Goal: Information Seeking & Learning: Learn about a topic

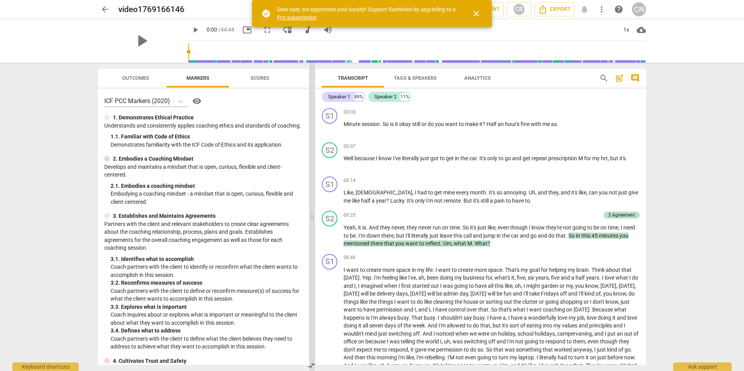
drag, startPoint x: 373, startPoint y: 238, endPoint x: 312, endPoint y: 239, distance: 60.7
click at [312, 239] on span at bounding box center [312, 217] width 5 height 309
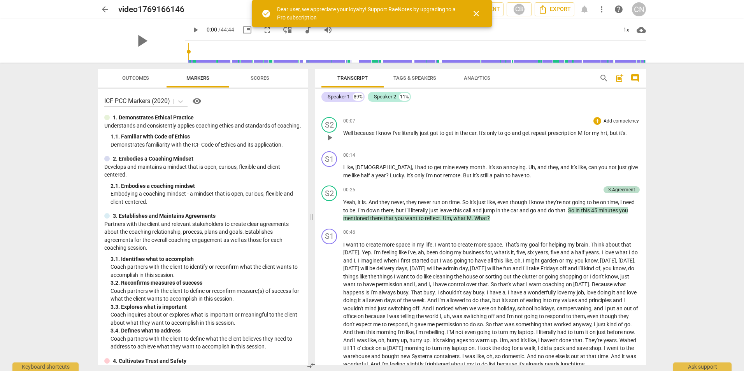
scroll to position [39, 0]
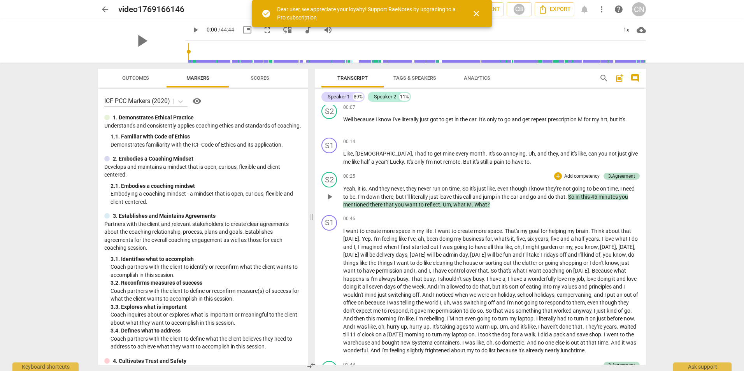
drag, startPoint x: 329, startPoint y: 196, endPoint x: 384, endPoint y: 172, distance: 60.1
click at [384, 172] on div "S2 play_arrow pause 00:25 + Add competency 3.Agreement keyboard_arrow_right Yea…" at bounding box center [480, 190] width 331 height 43
click at [330, 196] on span "play_arrow" at bounding box center [329, 196] width 9 height 9
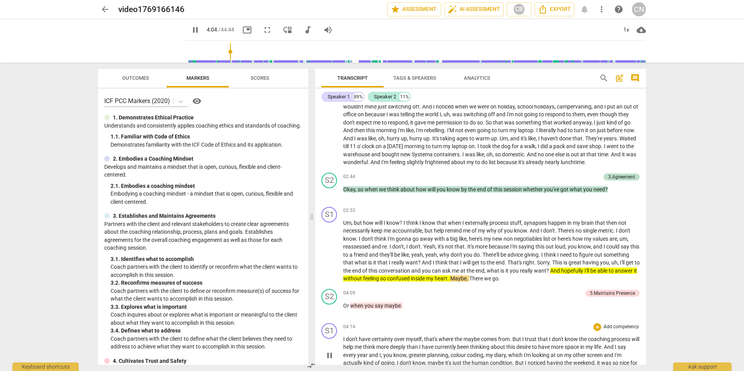
scroll to position [273, 0]
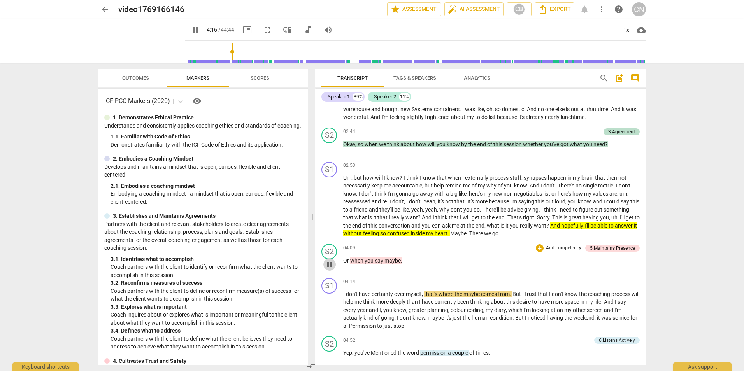
click at [329, 269] on span "pause" at bounding box center [329, 264] width 9 height 9
drag, startPoint x: 436, startPoint y: 243, endPoint x: 498, endPoint y: 241, distance: 61.2
click at [498, 238] on p "Um , but how will I know ? I think I know that when I externally process stuff …" at bounding box center [491, 206] width 297 height 64
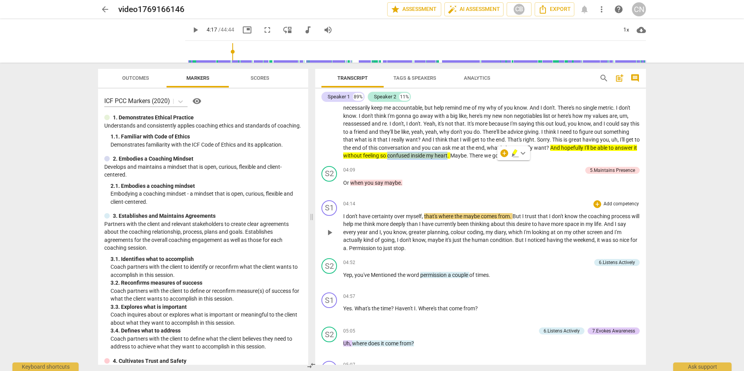
scroll to position [389, 0]
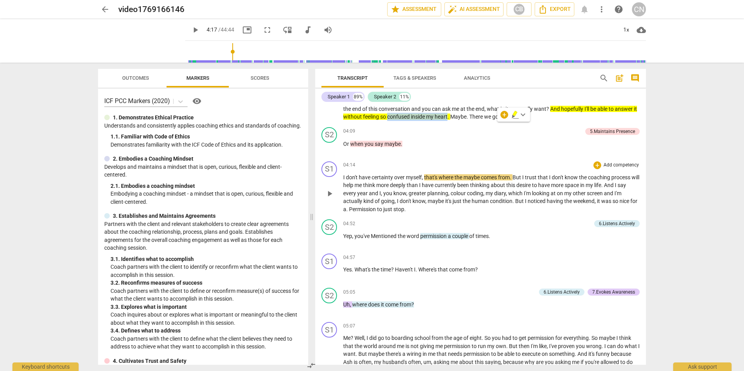
click at [327, 199] on span "play_arrow" at bounding box center [329, 193] width 9 height 9
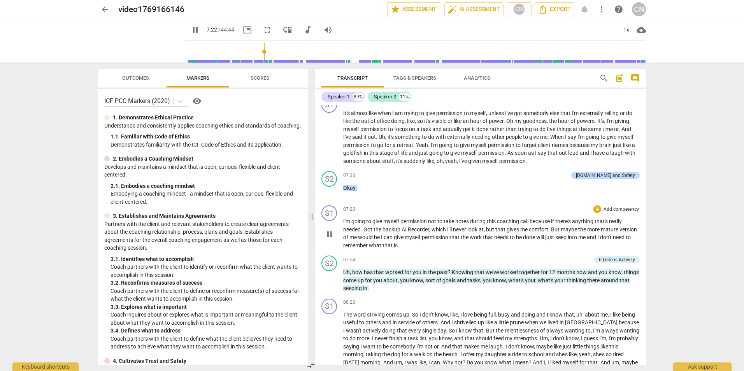
scroll to position [740, 0]
click at [327, 285] on span "pause" at bounding box center [329, 279] width 9 height 9
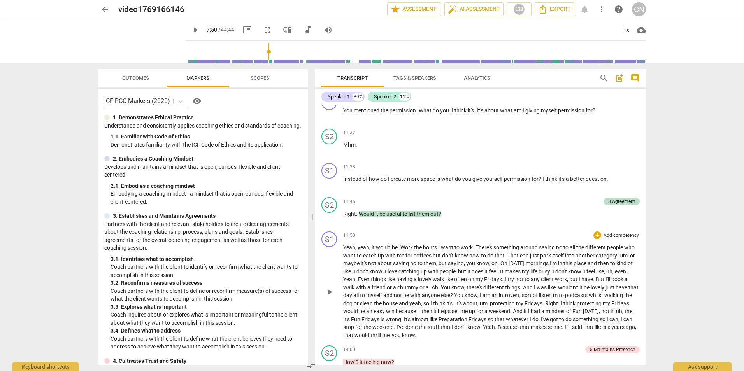
scroll to position [1129, 0]
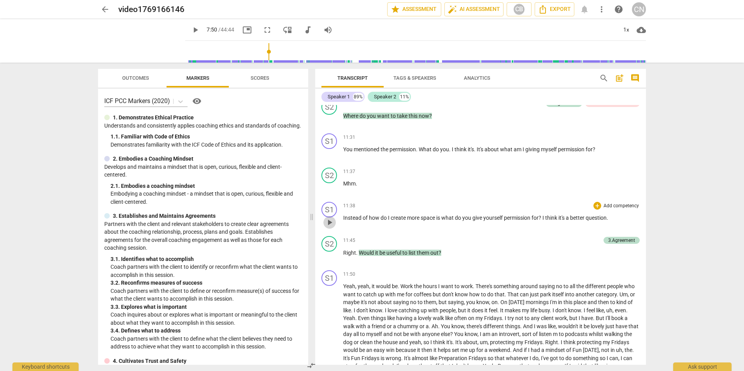
click at [329, 227] on span "play_arrow" at bounding box center [329, 222] width 9 height 9
click at [328, 262] on span "pause" at bounding box center [329, 256] width 9 height 9
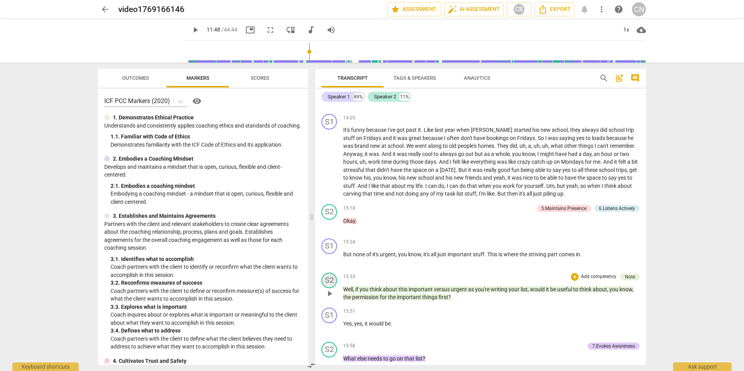
scroll to position [1479, 0]
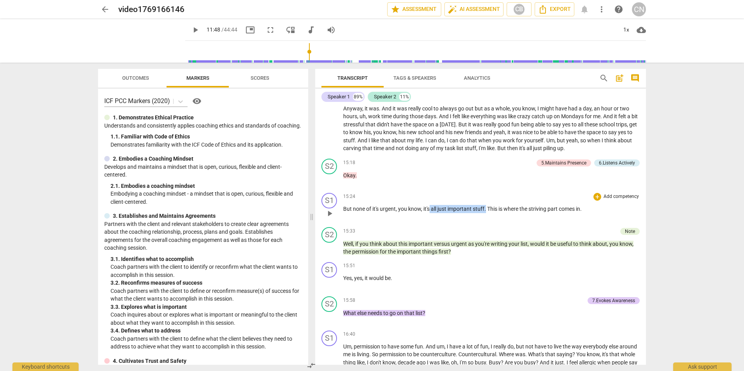
drag, startPoint x: 431, startPoint y: 223, endPoint x: 487, endPoint y: 225, distance: 56.1
click at [487, 213] on p "But none of it's urgent , you know , it's all just important stuff . This is wh…" at bounding box center [491, 209] width 297 height 8
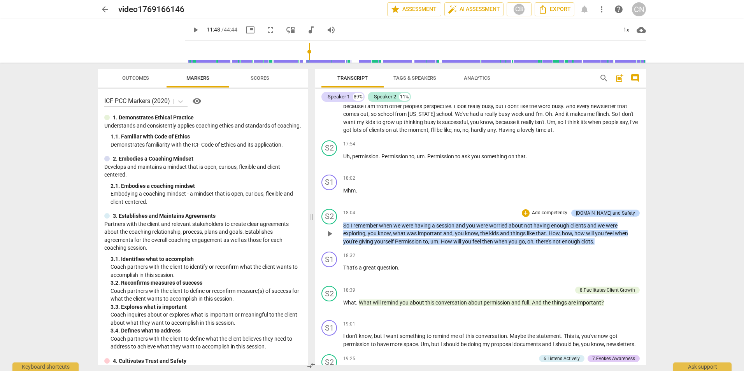
scroll to position [1713, 0]
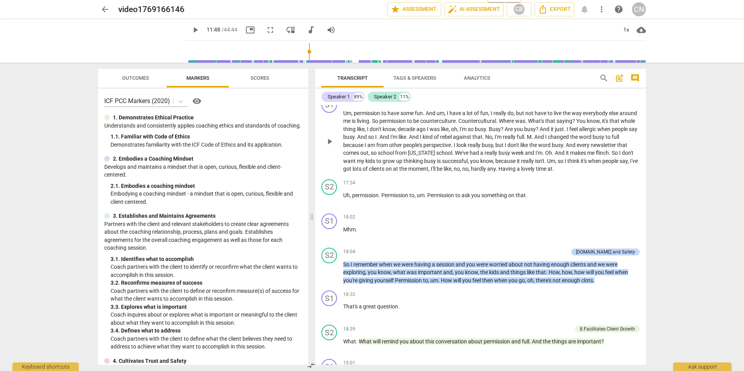
drag, startPoint x: 328, startPoint y: 155, endPoint x: 419, endPoint y: 172, distance: 92.6
click at [419, 172] on div "S1 play_arrow pause 16:40 + Add competency keyboard_arrow_right Um , permission…" at bounding box center [480, 135] width 331 height 82
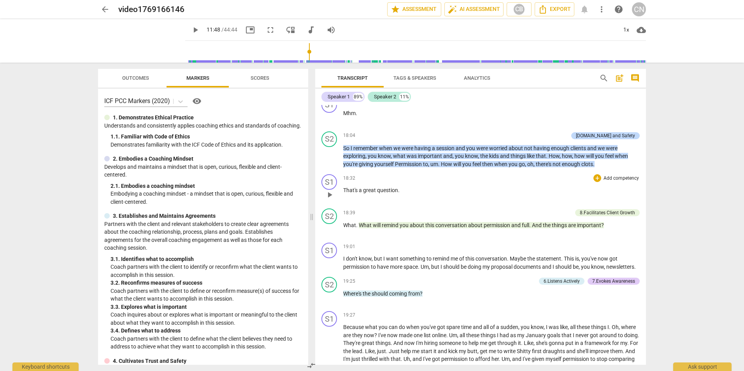
scroll to position [1830, 0]
click at [253, 78] on span "Scores" at bounding box center [260, 78] width 19 height 6
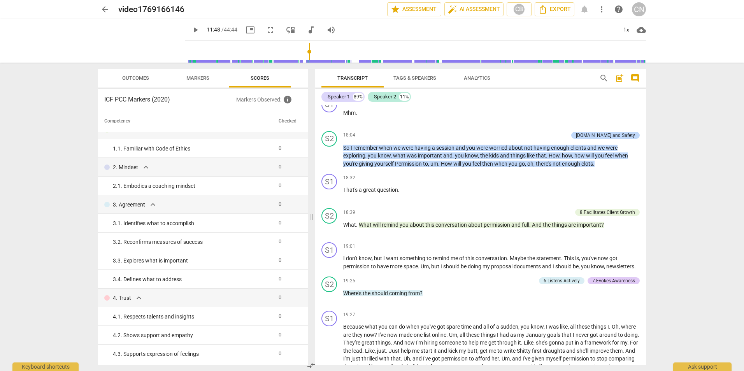
scroll to position [0, 0]
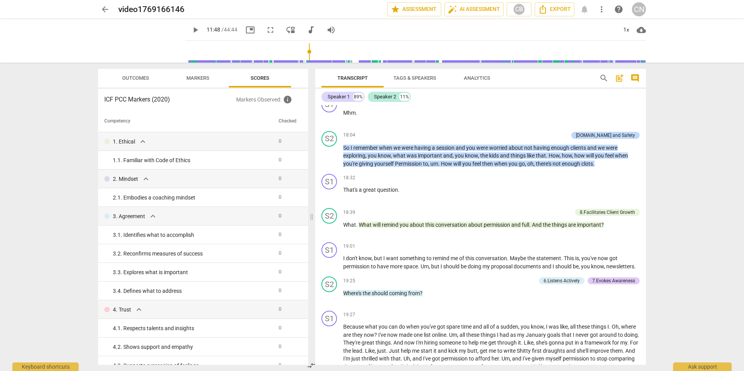
click at [135, 79] on span "Outcomes" at bounding box center [135, 78] width 27 height 6
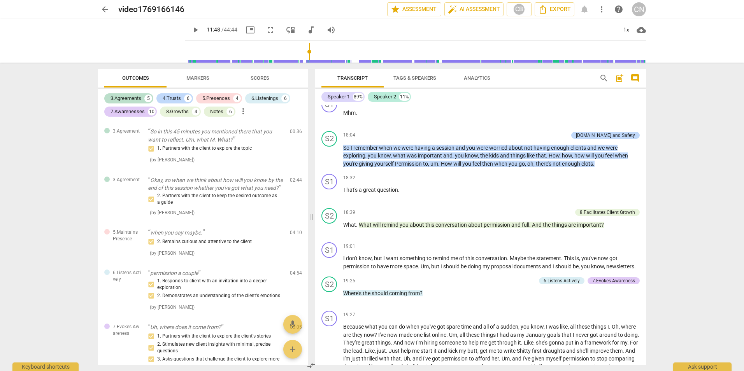
click at [205, 78] on span "Markers" at bounding box center [197, 78] width 23 height 6
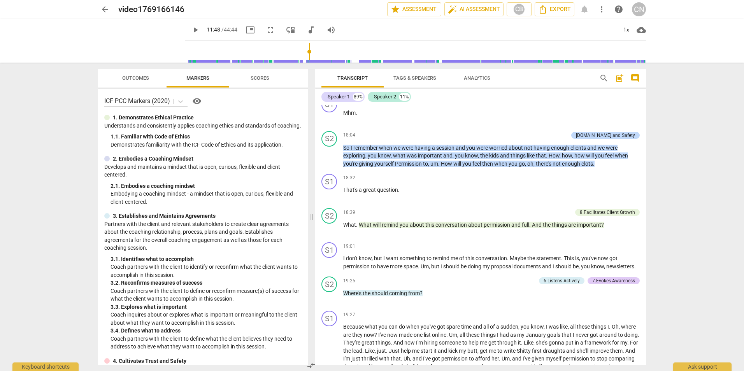
click at [257, 78] on span "Scores" at bounding box center [260, 78] width 19 height 6
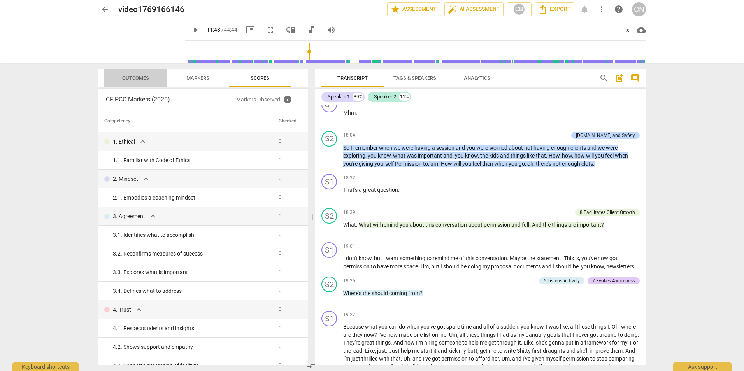
click at [135, 76] on span "Outcomes" at bounding box center [135, 78] width 27 height 6
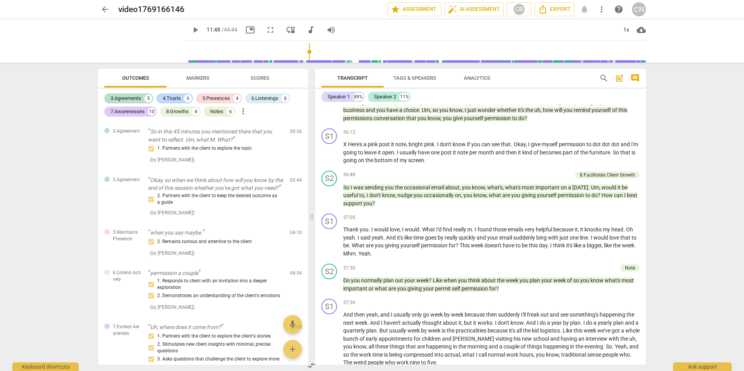
scroll to position [3711, 0]
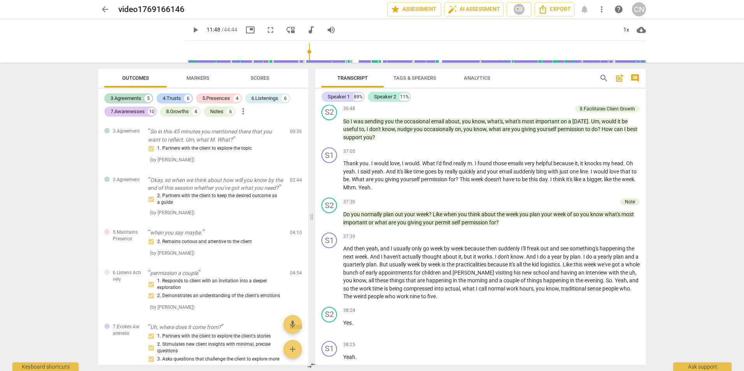
type input "708"
